Goal: Task Accomplishment & Management: Manage account settings

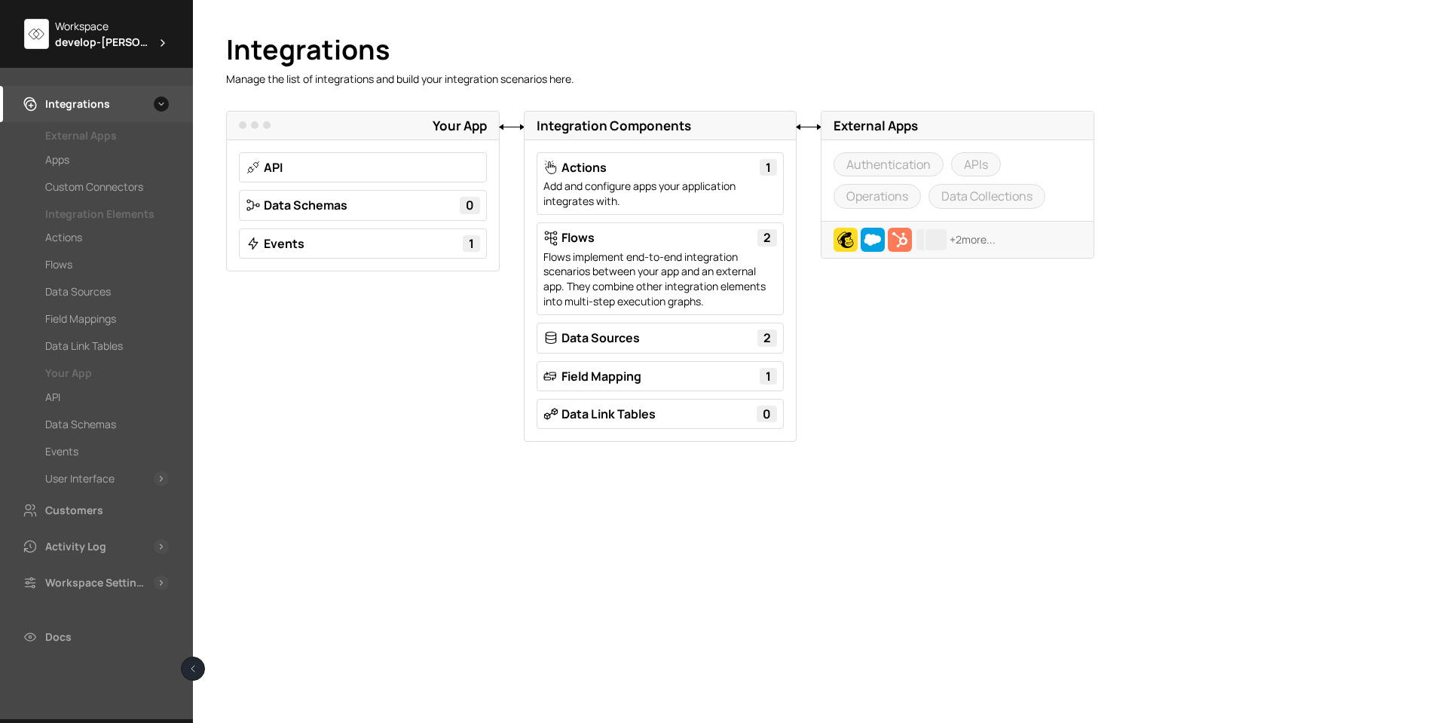
click at [94, 20] on div "Workspace" at bounding box center [112, 26] width 114 height 16
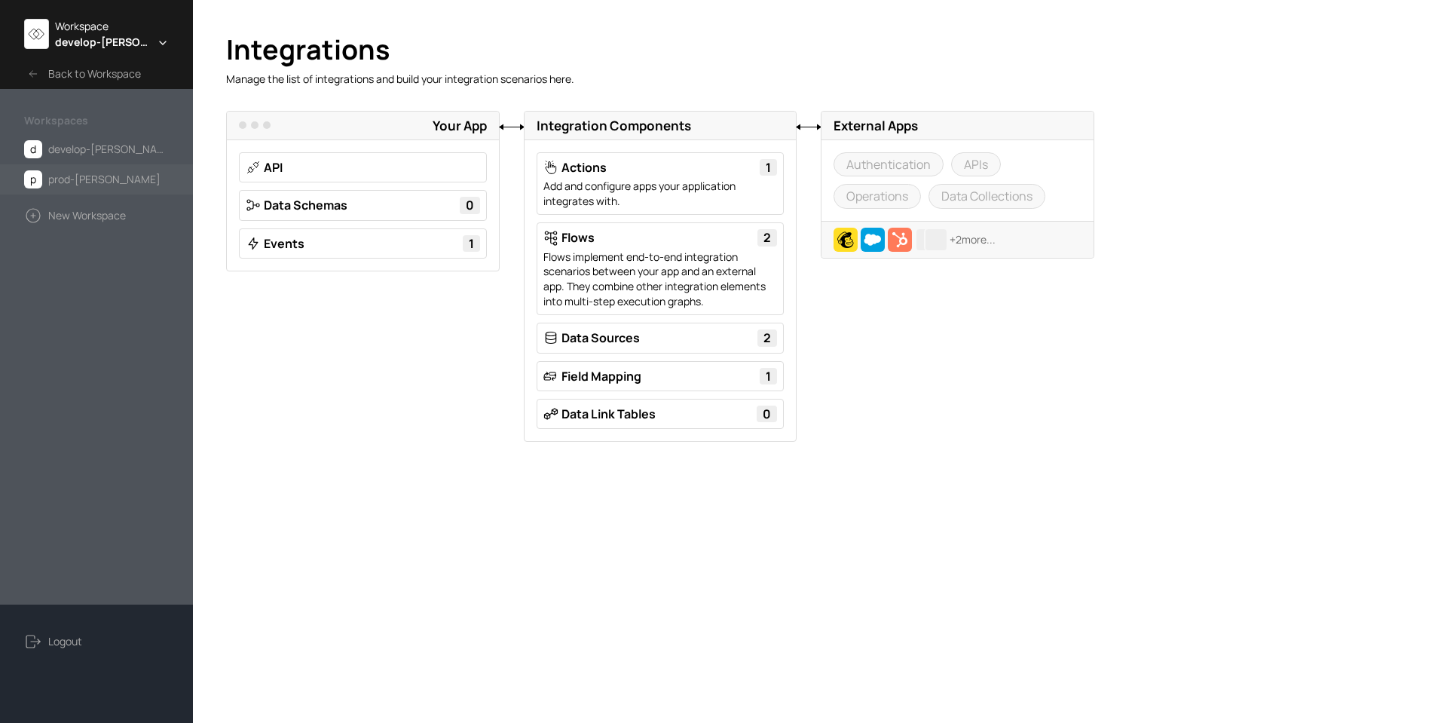
click at [90, 183] on span "prod-[PERSON_NAME]" at bounding box center [104, 179] width 112 height 18
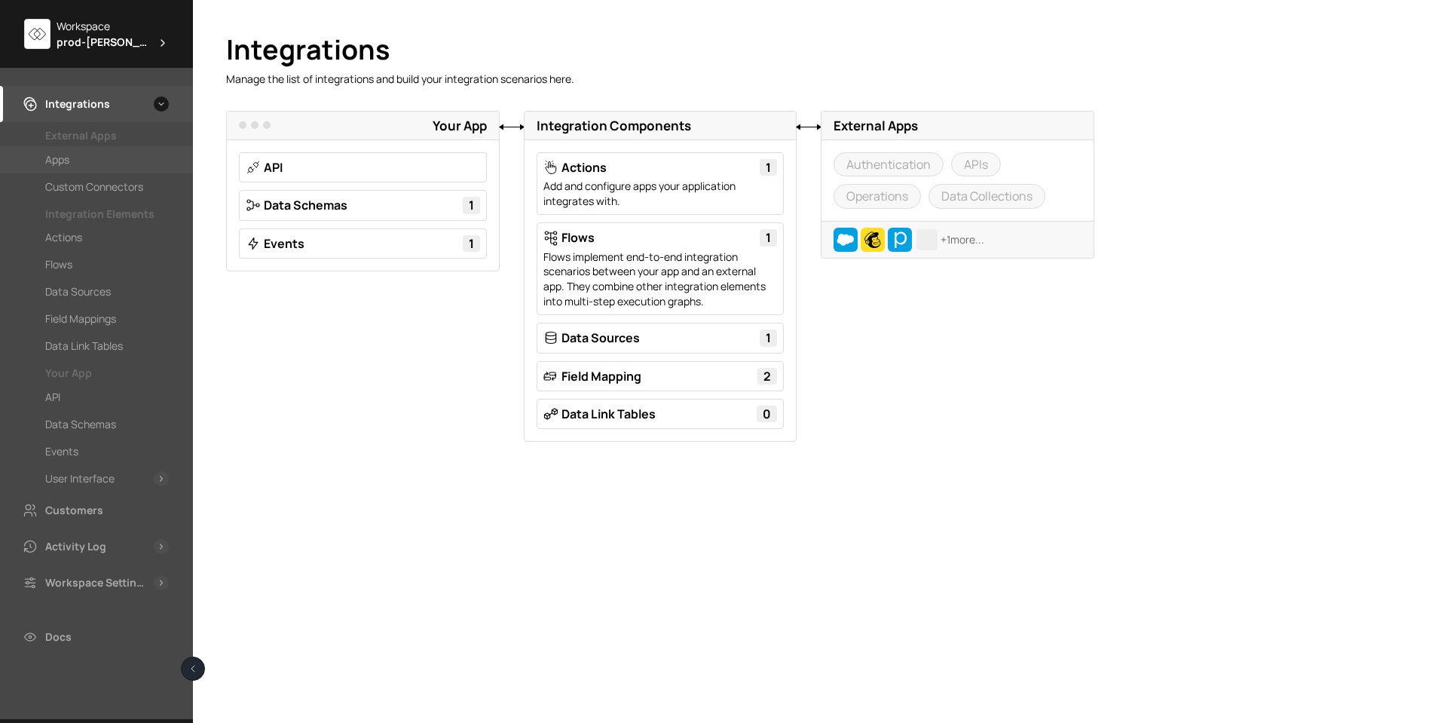
click at [91, 164] on div "Apps" at bounding box center [107, 160] width 124 height 18
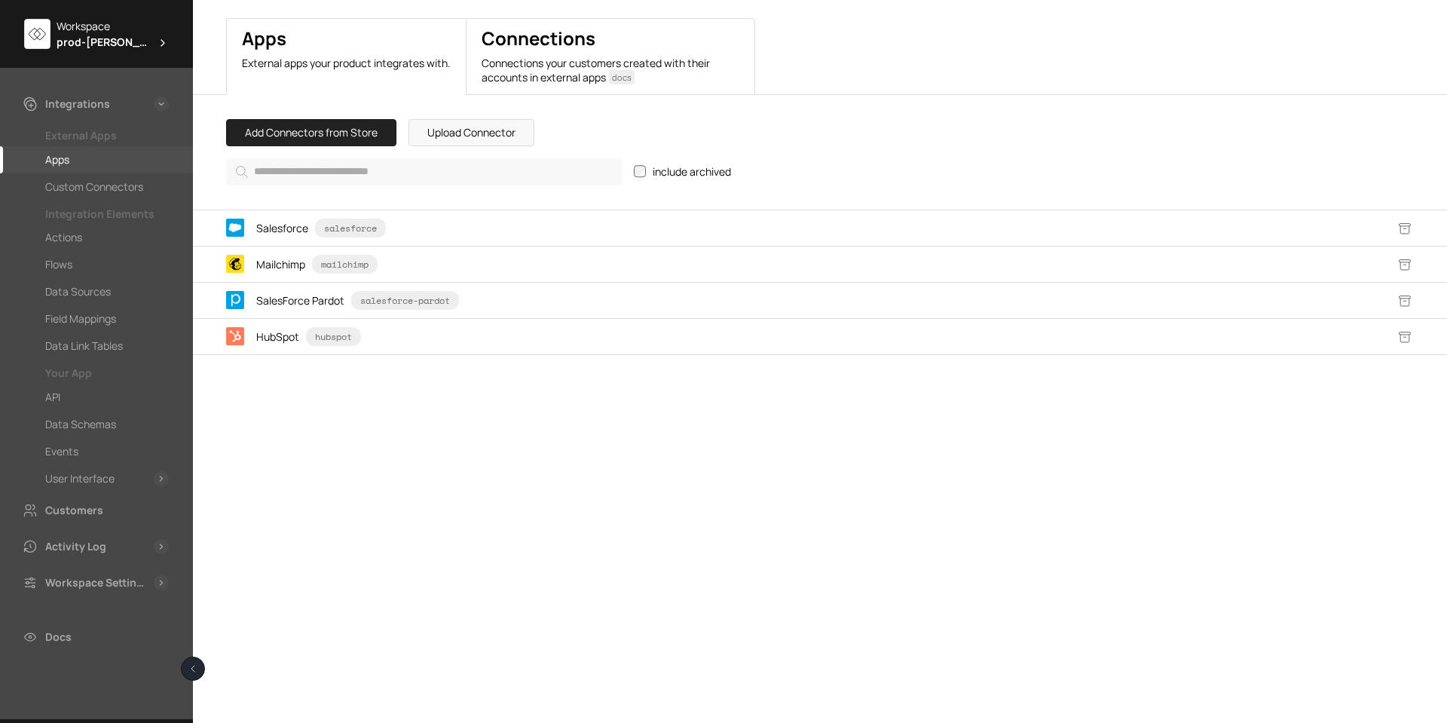
click at [504, 43] on h2 "Connections" at bounding box center [611, 39] width 258 height 22
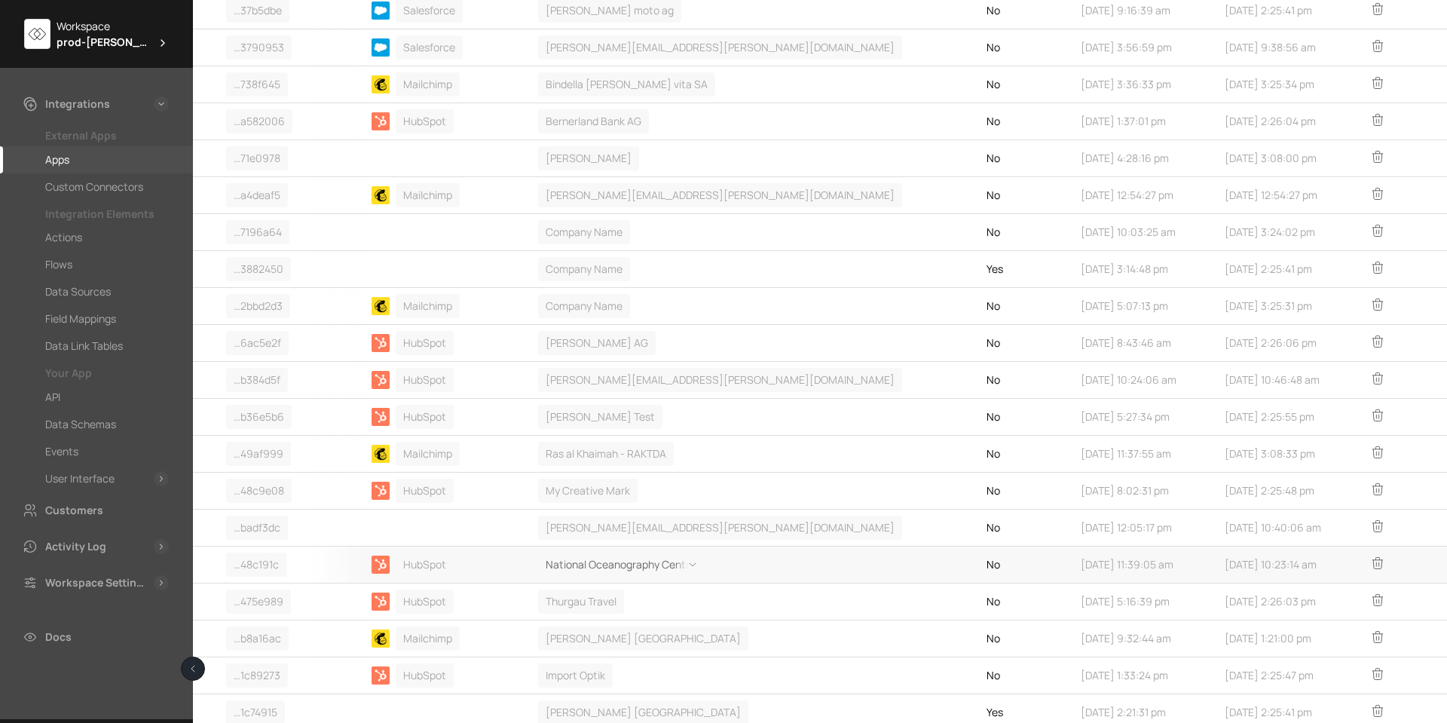
scroll to position [854, 0]
